Goal: Transaction & Acquisition: Book appointment/travel/reservation

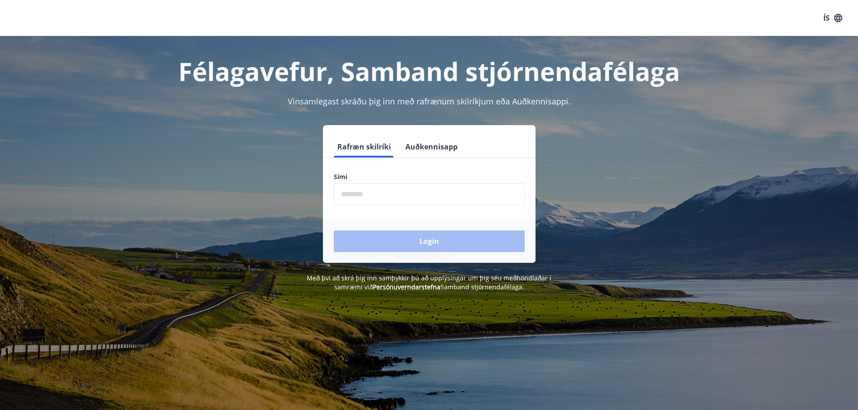
click at [480, 193] on input "phone" at bounding box center [429, 194] width 191 height 22
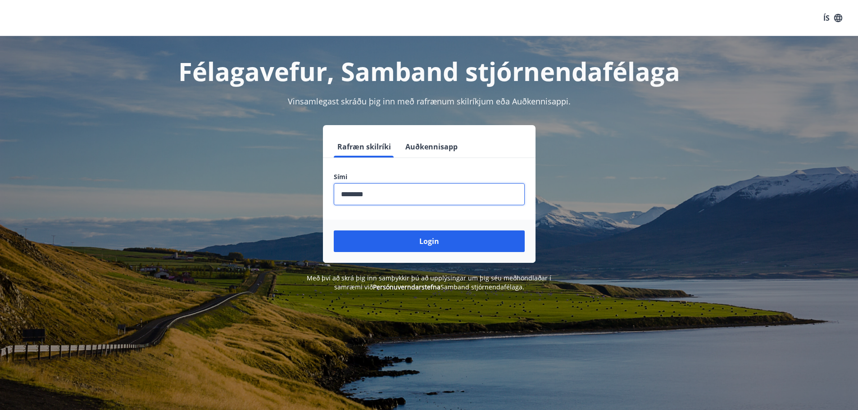
type input "********"
click at [334, 231] on button "Login" at bounding box center [429, 242] width 191 height 22
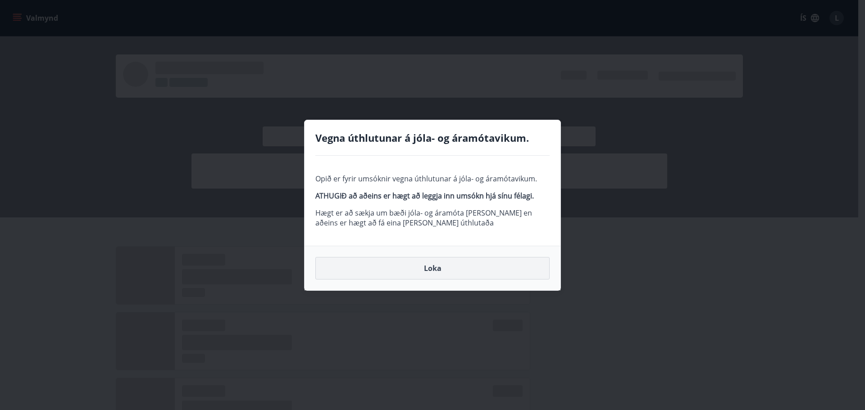
click at [460, 268] on button "Loka" at bounding box center [432, 268] width 234 height 23
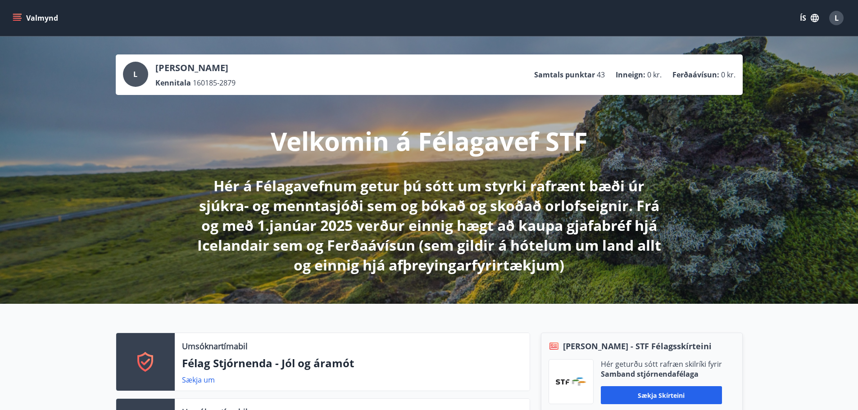
click at [12, 16] on button "Valmynd" at bounding box center [36, 18] width 51 height 16
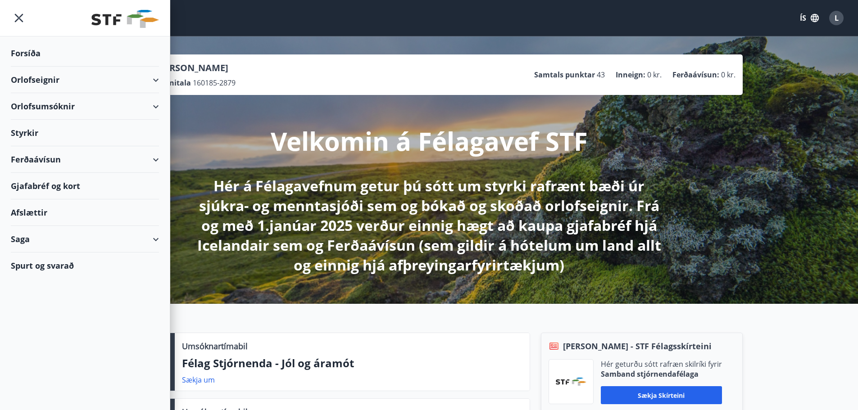
click at [160, 76] on icon at bounding box center [155, 80] width 11 height 11
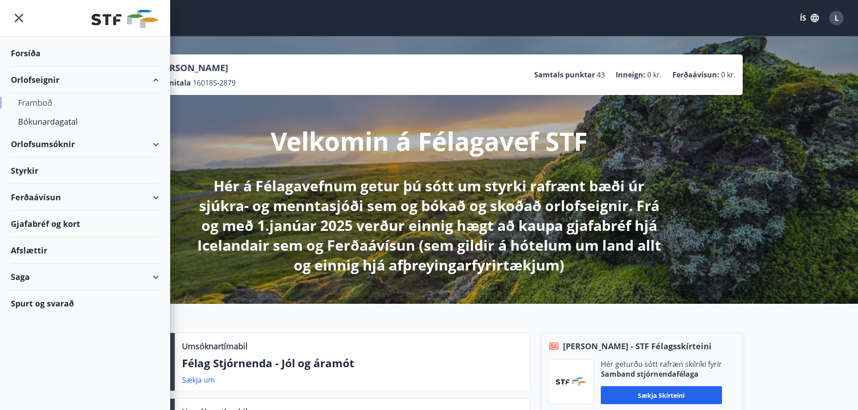
click at [50, 105] on div "Framboð" at bounding box center [85, 102] width 134 height 19
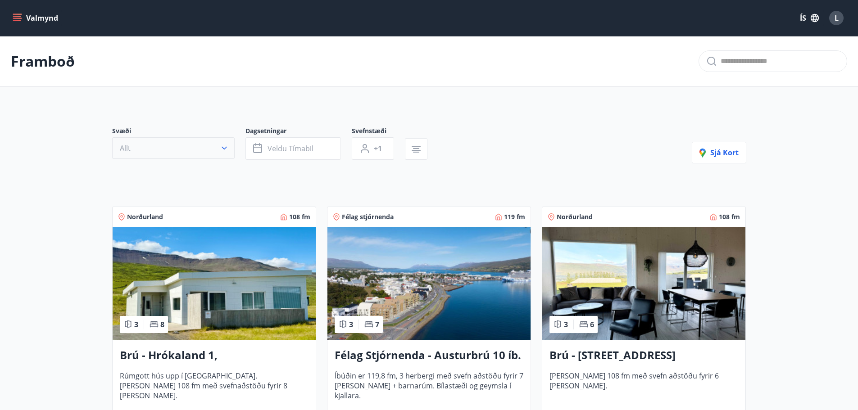
click at [192, 152] on button "Allt" at bounding box center [173, 148] width 122 height 22
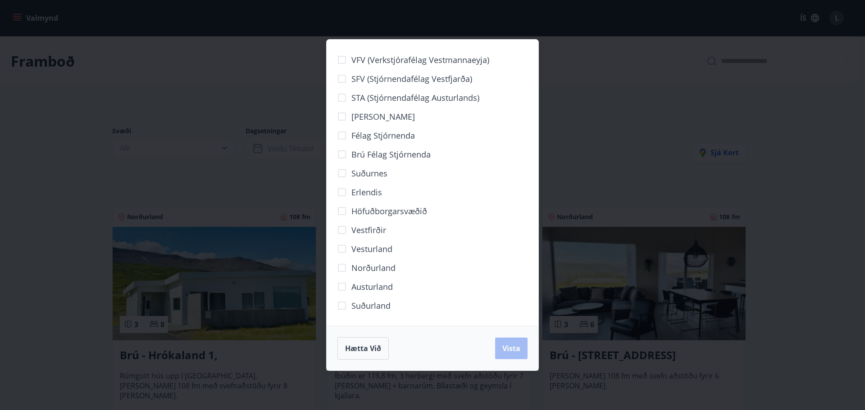
click at [380, 209] on span "Höfuðborgarsvæðið" at bounding box center [389, 211] width 76 height 12
click at [514, 348] on span "Vista" at bounding box center [511, 349] width 18 height 10
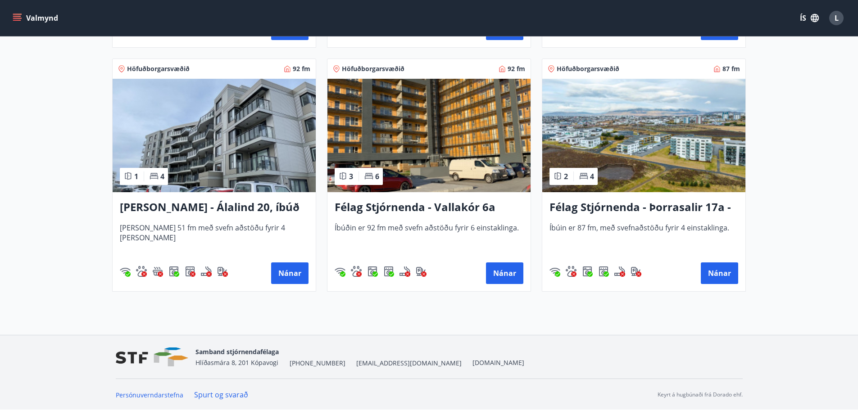
scroll to position [658, 0]
click at [463, 205] on h3 "Félag Stjórnenda - Vallakór 6a" at bounding box center [429, 207] width 189 height 16
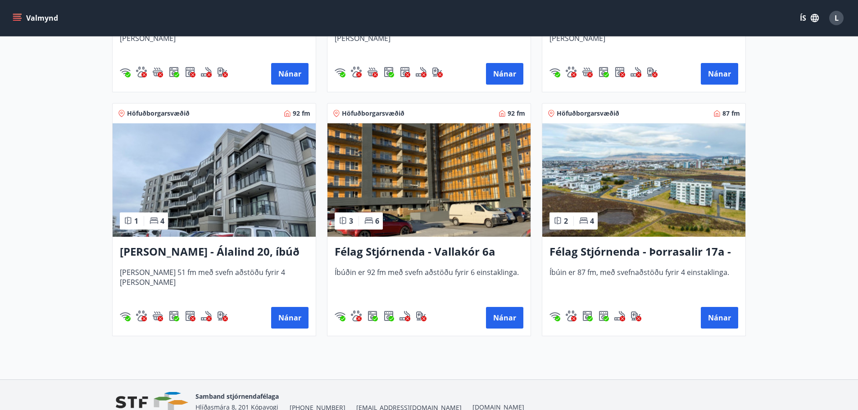
click at [661, 248] on h3 "Félag Stjórnenda - Þorrasalir 17a - 211" at bounding box center [643, 252] width 189 height 16
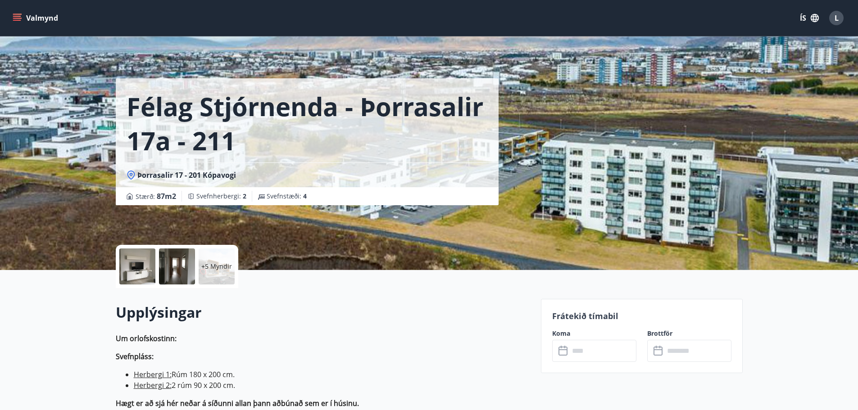
scroll to position [1, 0]
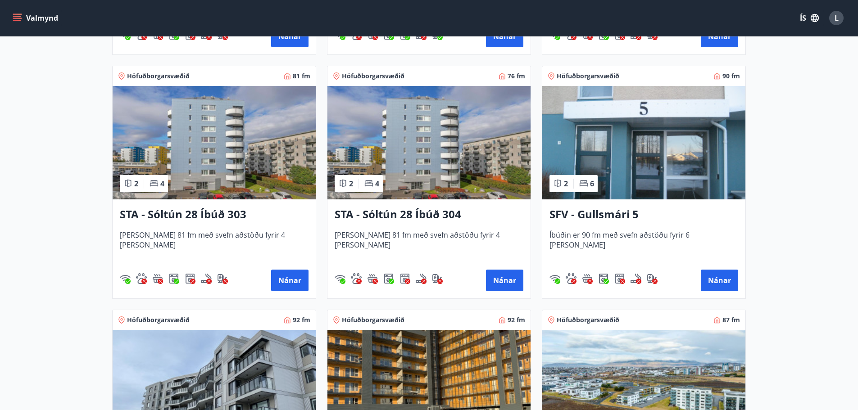
click at [611, 212] on h3 "SFV - Gullsmári 5" at bounding box center [643, 215] width 189 height 16
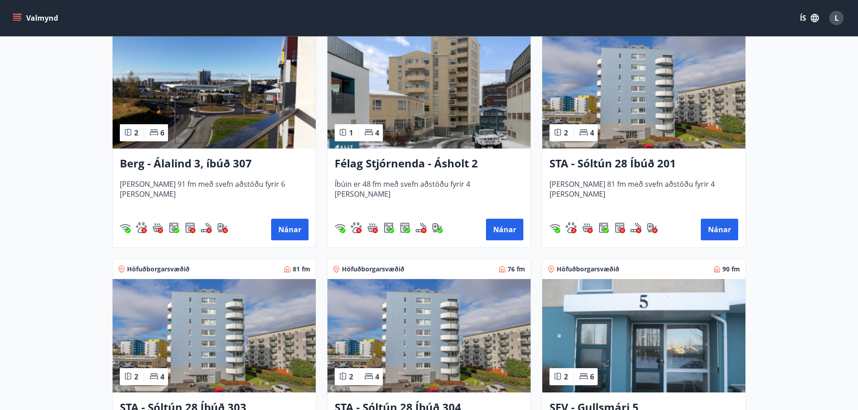
scroll to position [225, 0]
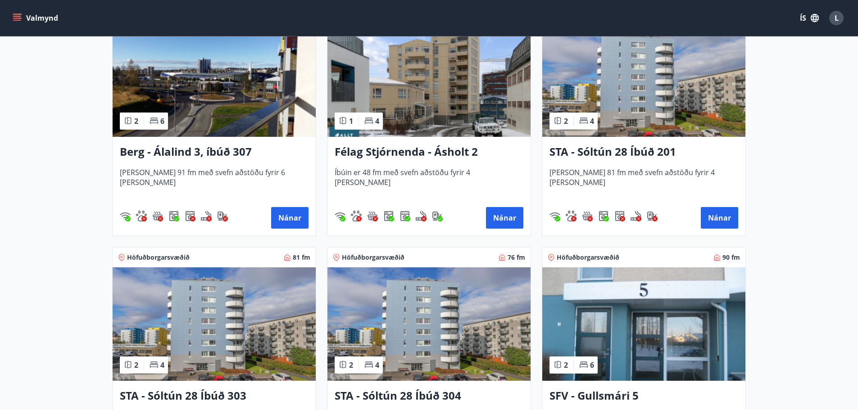
click at [201, 154] on h3 "Berg - Álalind 3, íbúð 307" at bounding box center [214, 152] width 189 height 16
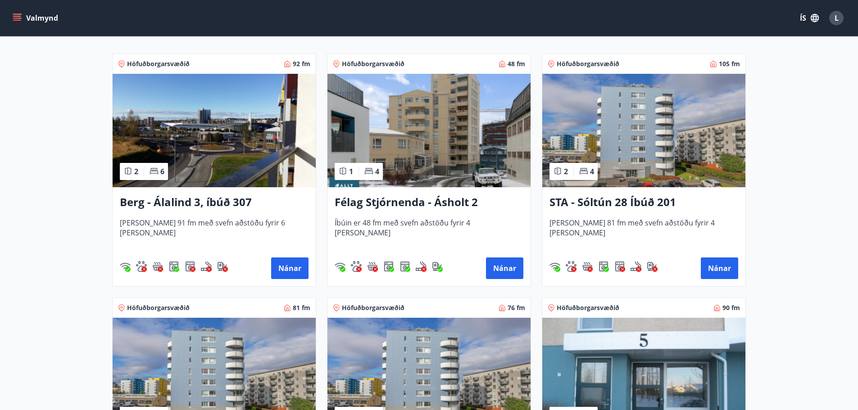
scroll to position [180, 0]
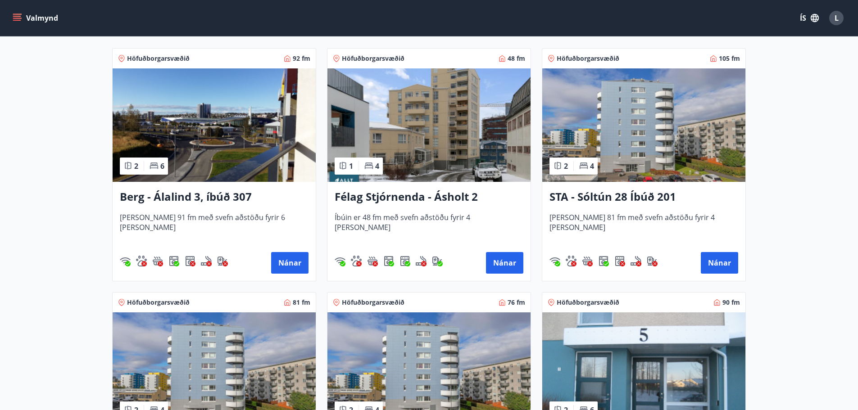
click at [446, 197] on h3 "Félag Stjórnenda - Ásholt 2" at bounding box center [429, 197] width 189 height 16
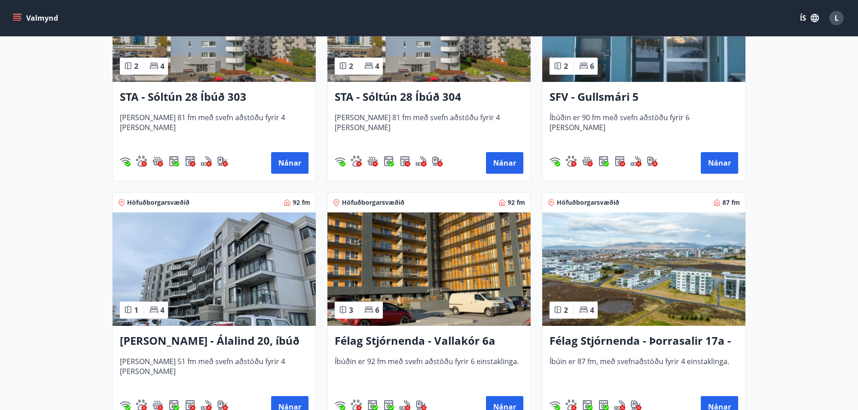
scroll to position [523, 0]
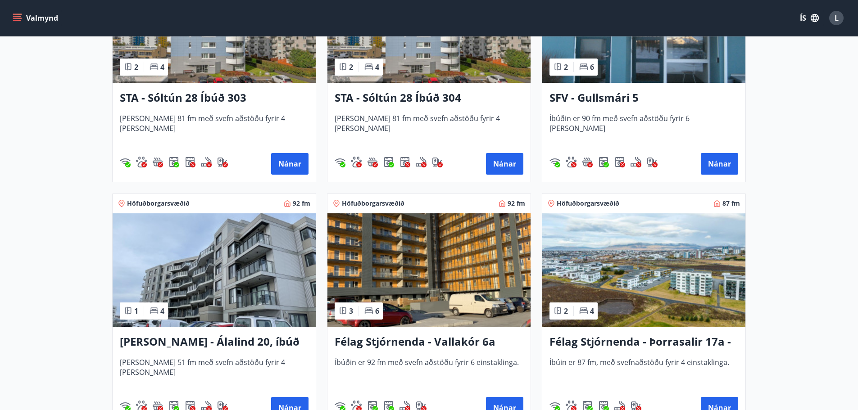
click at [218, 340] on h3 "[PERSON_NAME] - Álalind 20, íbúð 406" at bounding box center [214, 342] width 189 height 16
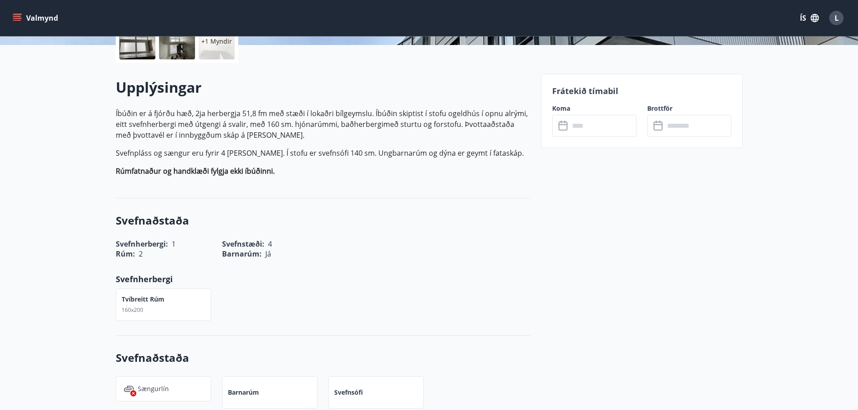
scroll to position [270, 0]
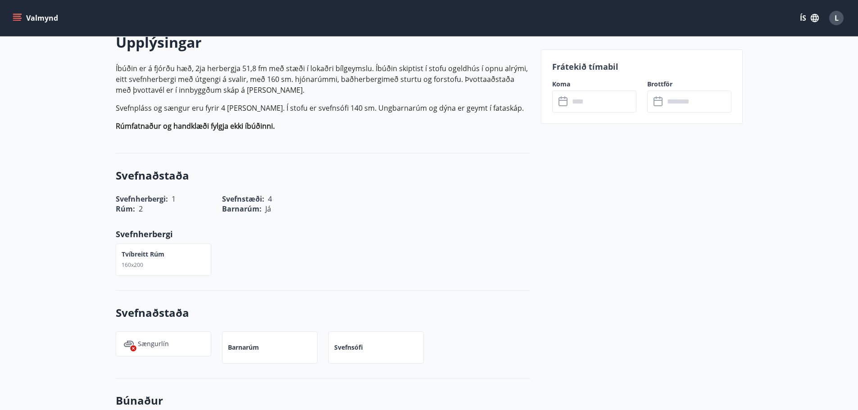
click at [585, 107] on input "text" at bounding box center [602, 102] width 67 height 22
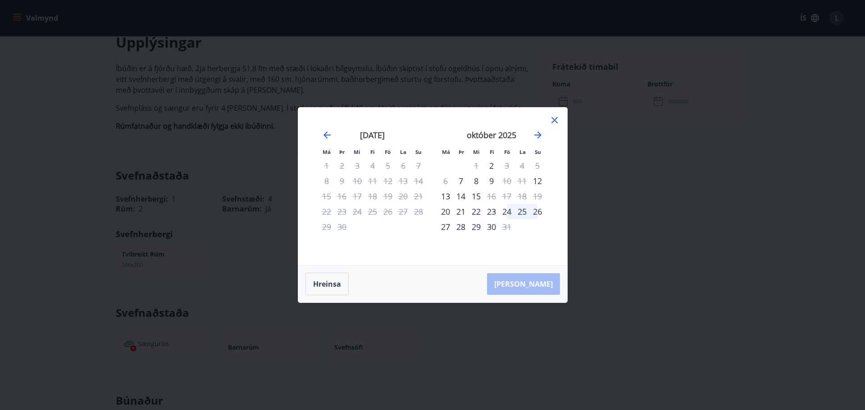
click at [537, 212] on div "26" at bounding box center [537, 211] width 15 height 15
click at [553, 119] on icon at bounding box center [554, 120] width 6 height 6
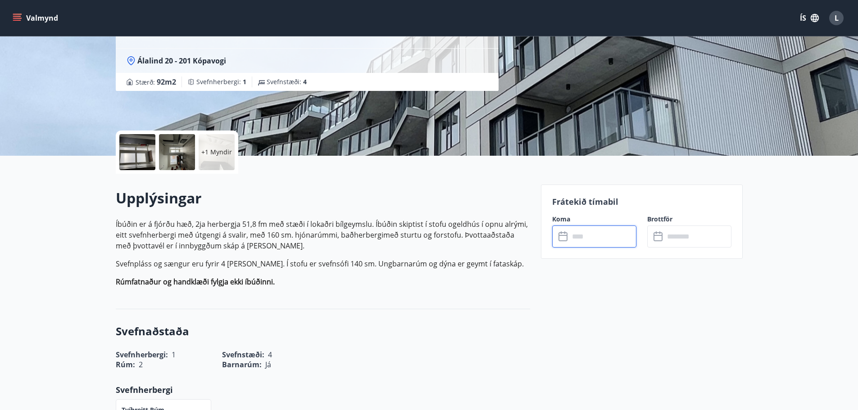
scroll to position [90, 0]
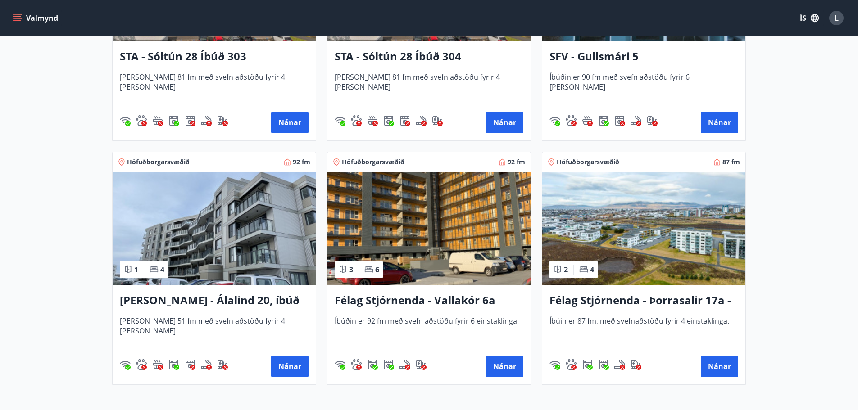
scroll to position [658, 0]
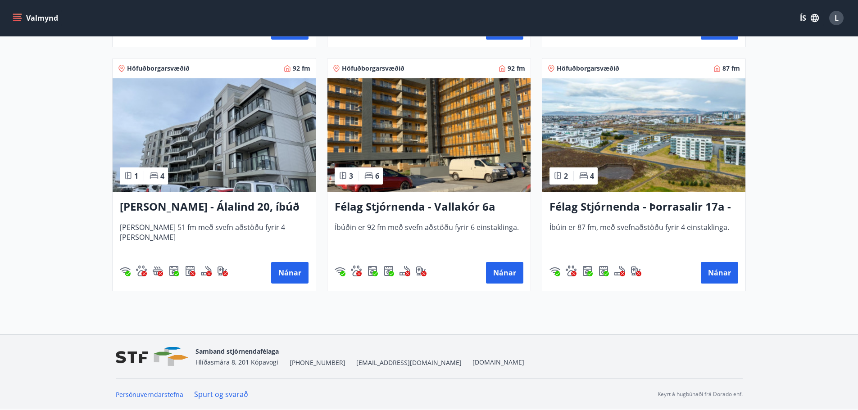
click at [636, 200] on h3 "Félag Stjórnenda - Þorrasalir 17a - 211" at bounding box center [643, 207] width 189 height 16
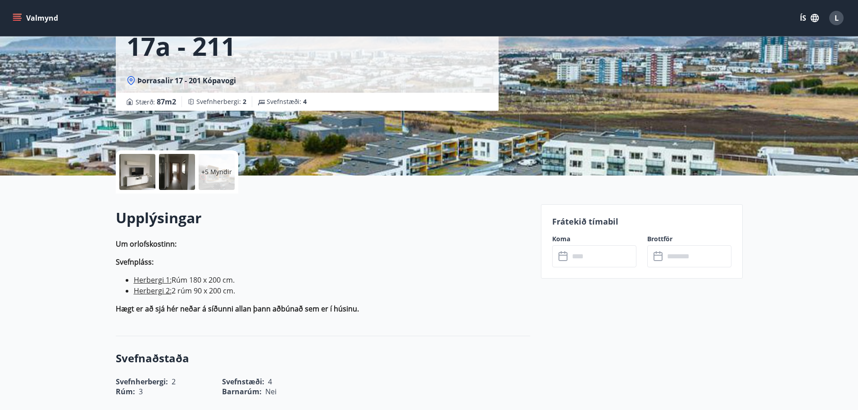
scroll to position [180, 0]
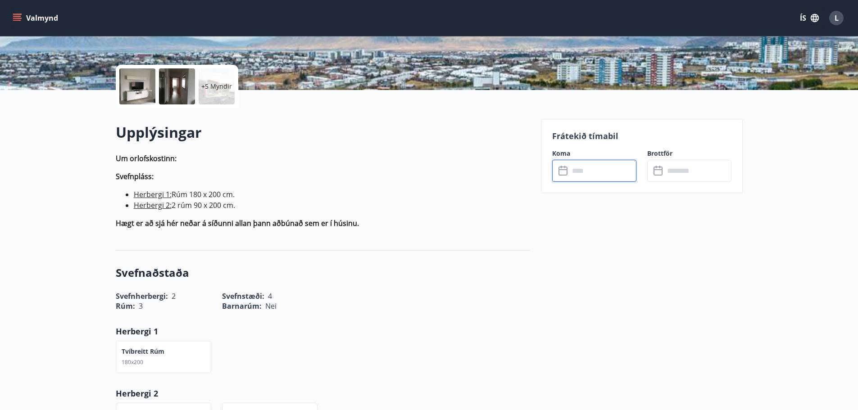
click at [590, 172] on input "text" at bounding box center [602, 171] width 67 height 22
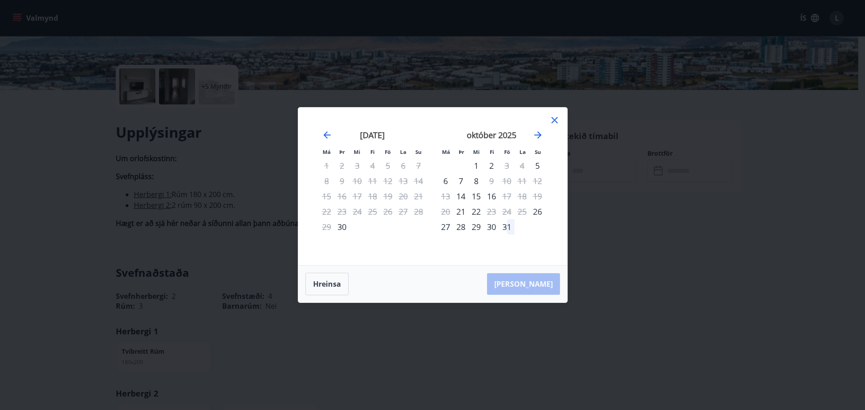
click at [556, 117] on icon at bounding box center [554, 120] width 11 height 11
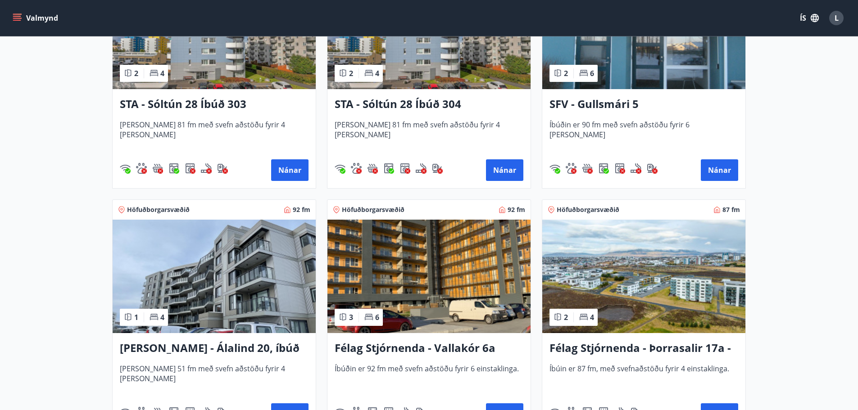
scroll to position [587, 0]
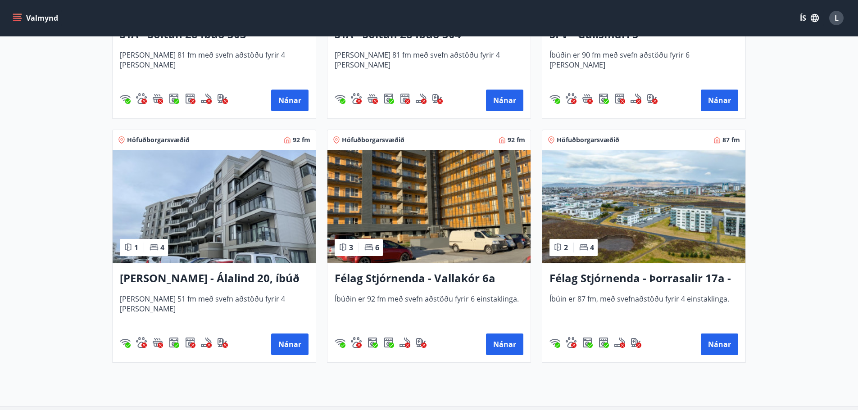
click at [404, 278] on h3 "Félag Stjórnenda - Vallakór 6a" at bounding box center [429, 279] width 189 height 16
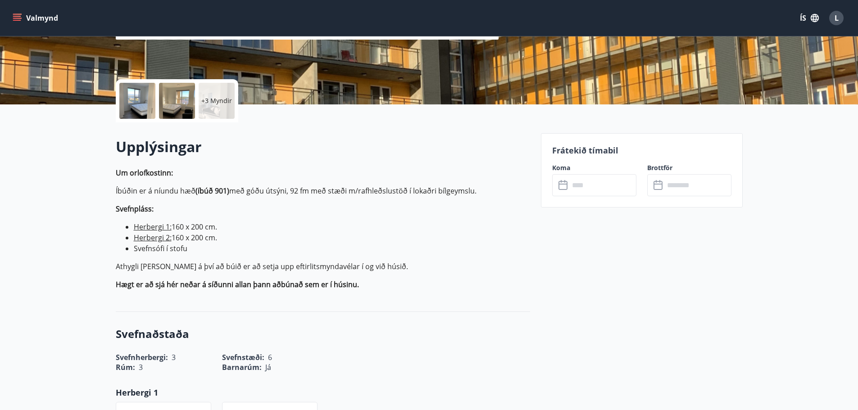
scroll to position [180, 0]
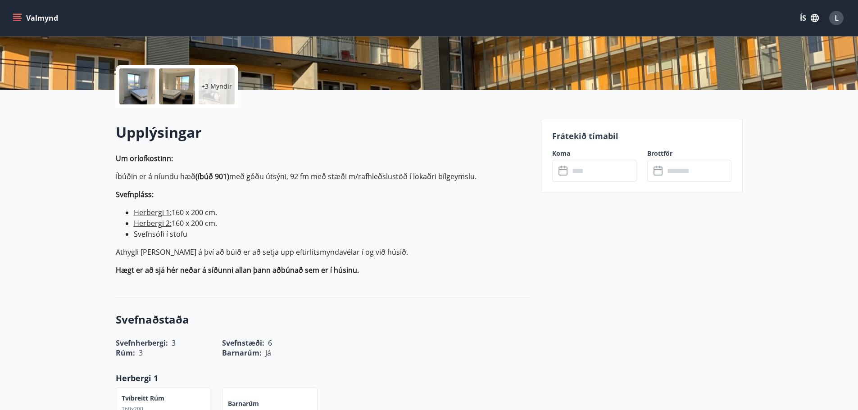
click at [594, 175] on input "text" at bounding box center [602, 171] width 67 height 22
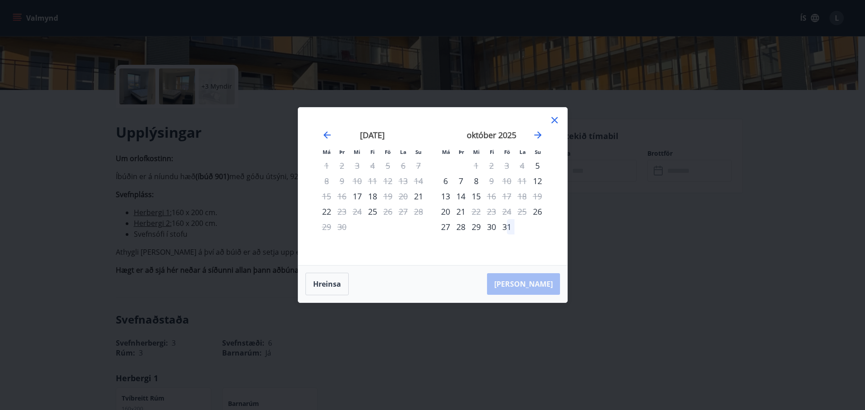
click at [553, 118] on icon at bounding box center [554, 120] width 11 height 11
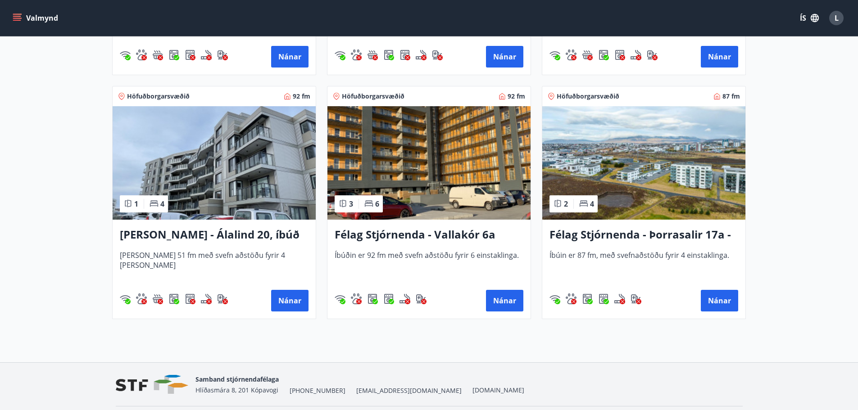
click at [207, 230] on h3 "[PERSON_NAME] - Álalind 20, íbúð 406" at bounding box center [214, 235] width 189 height 16
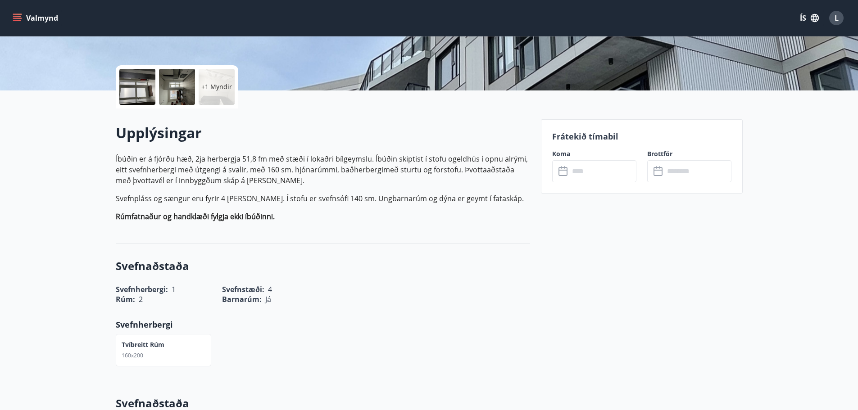
scroll to position [180, 0]
click at [611, 170] on input "text" at bounding box center [602, 171] width 67 height 22
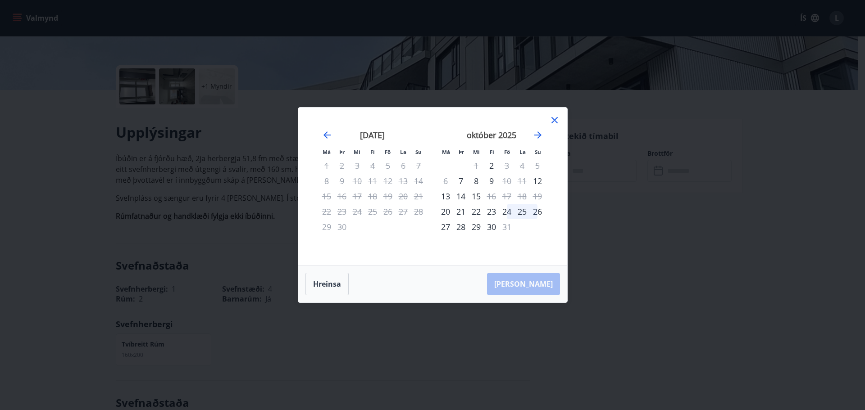
click at [558, 121] on icon at bounding box center [554, 120] width 11 height 11
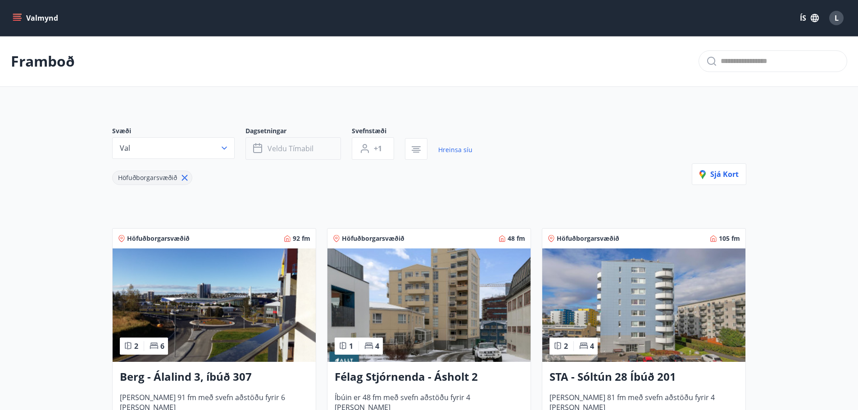
click at [308, 151] on span "Veldu tímabil" at bounding box center [291, 149] width 46 height 10
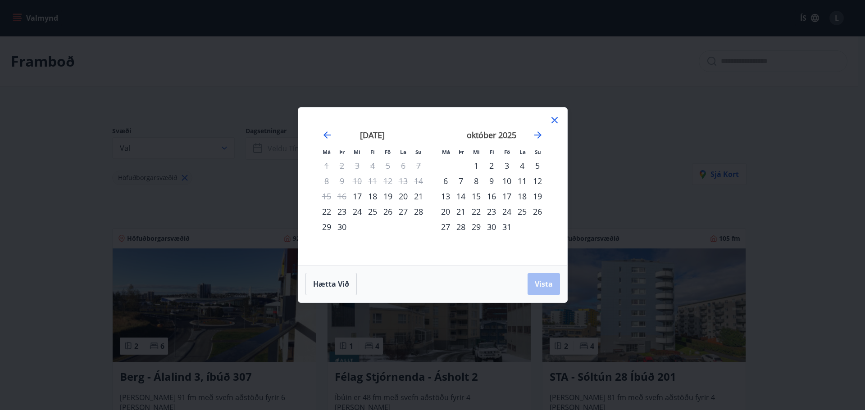
click at [383, 213] on div "26" at bounding box center [387, 211] width 15 height 15
click at [414, 213] on div "28" at bounding box center [418, 211] width 15 height 15
click at [549, 290] on button "Vista" at bounding box center [543, 284] width 32 height 22
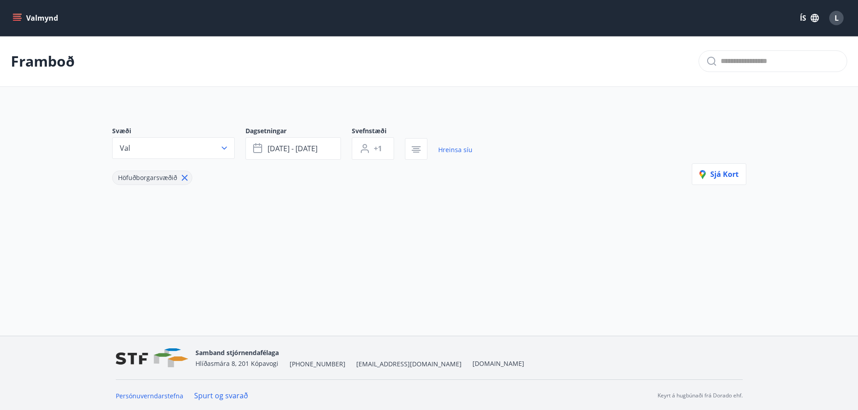
click at [15, 14] on icon "menu" at bounding box center [18, 14] width 10 height 1
click at [373, 95] on main "Framboð Svæði Val Dagsetningar [DATE] - [DATE] Svefnstæði +1 Hreinsa síu Höfuðb…" at bounding box center [429, 136] width 858 height 200
click at [183, 177] on icon at bounding box center [184, 178] width 6 height 6
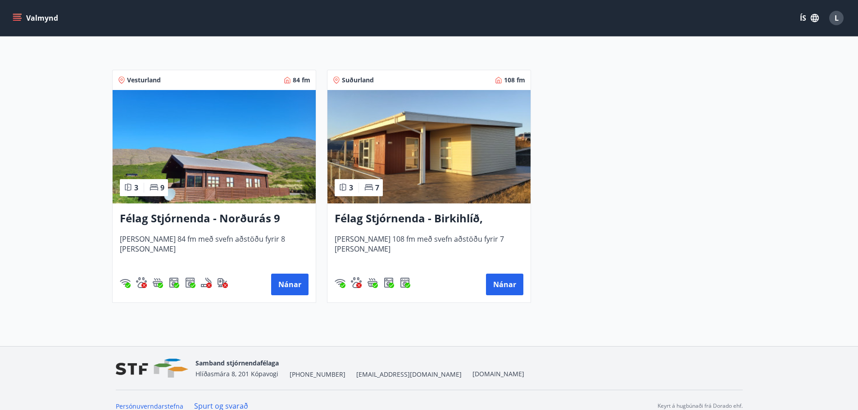
scroll to position [149, 0]
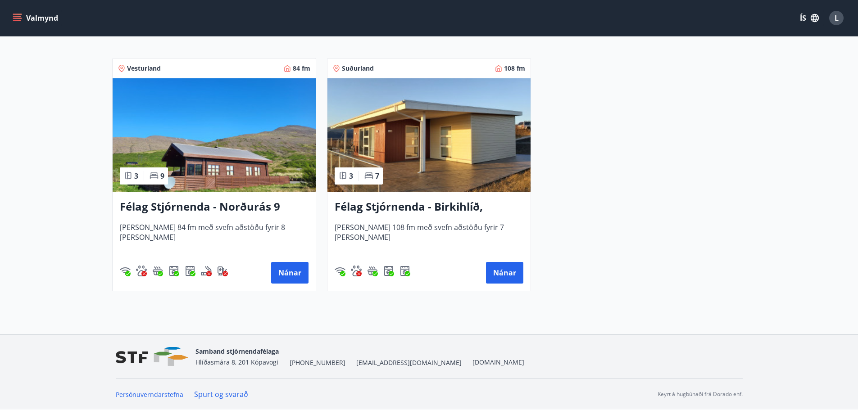
click at [241, 203] on h3 "Félag Stjórnenda - Norðurás 9" at bounding box center [214, 207] width 189 height 16
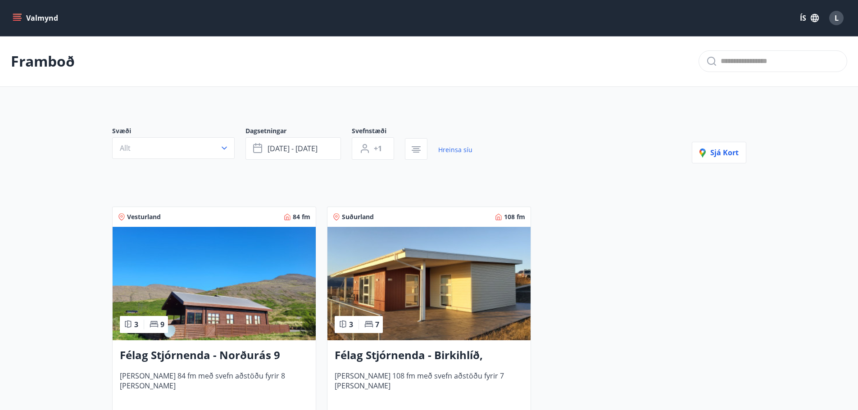
click at [413, 353] on h3 "Félag Stjórnenda - Birkihlíð, [GEOGRAPHIC_DATA]" at bounding box center [429, 356] width 189 height 16
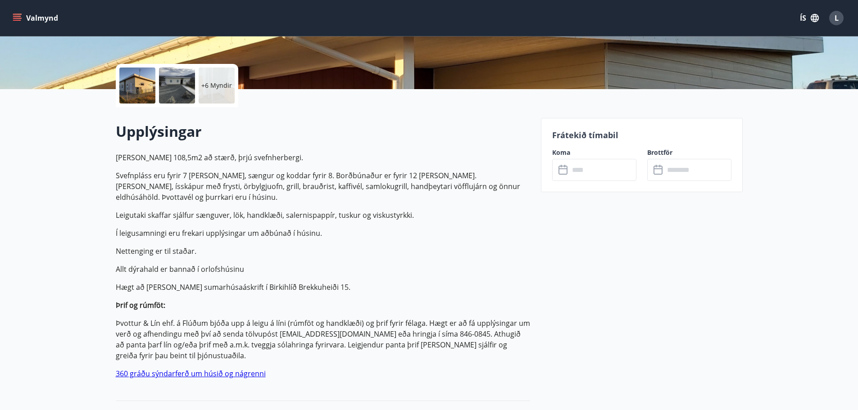
scroll to position [180, 0]
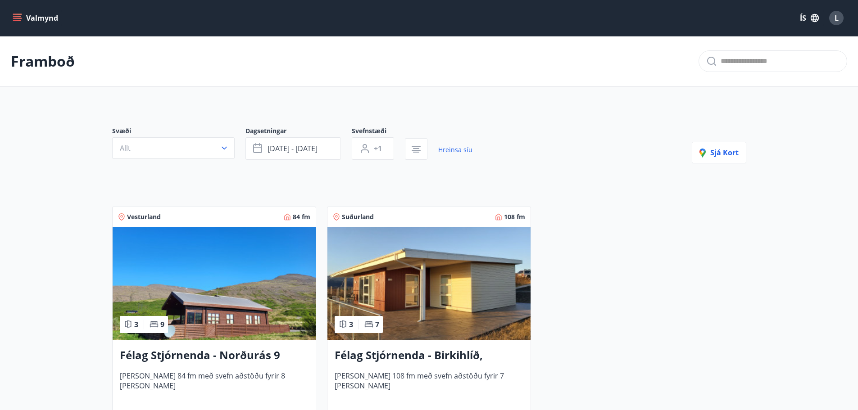
click at [839, 15] on div "L" at bounding box center [836, 18] width 14 height 14
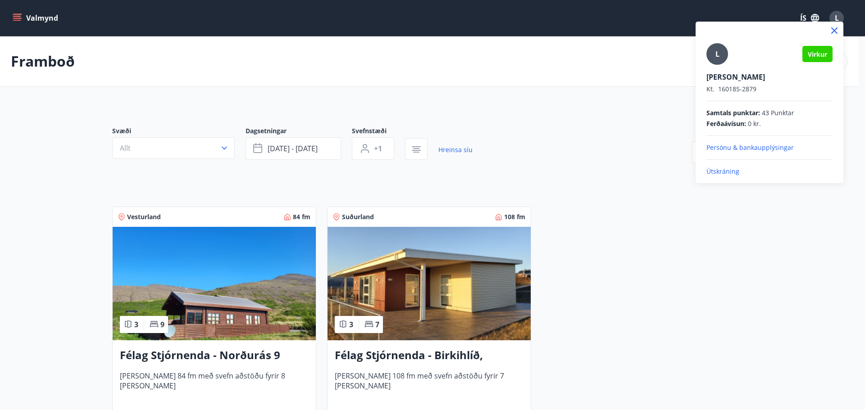
click at [722, 170] on p "Útskráning" at bounding box center [769, 171] width 126 height 9
